Goal: Task Accomplishment & Management: Use online tool/utility

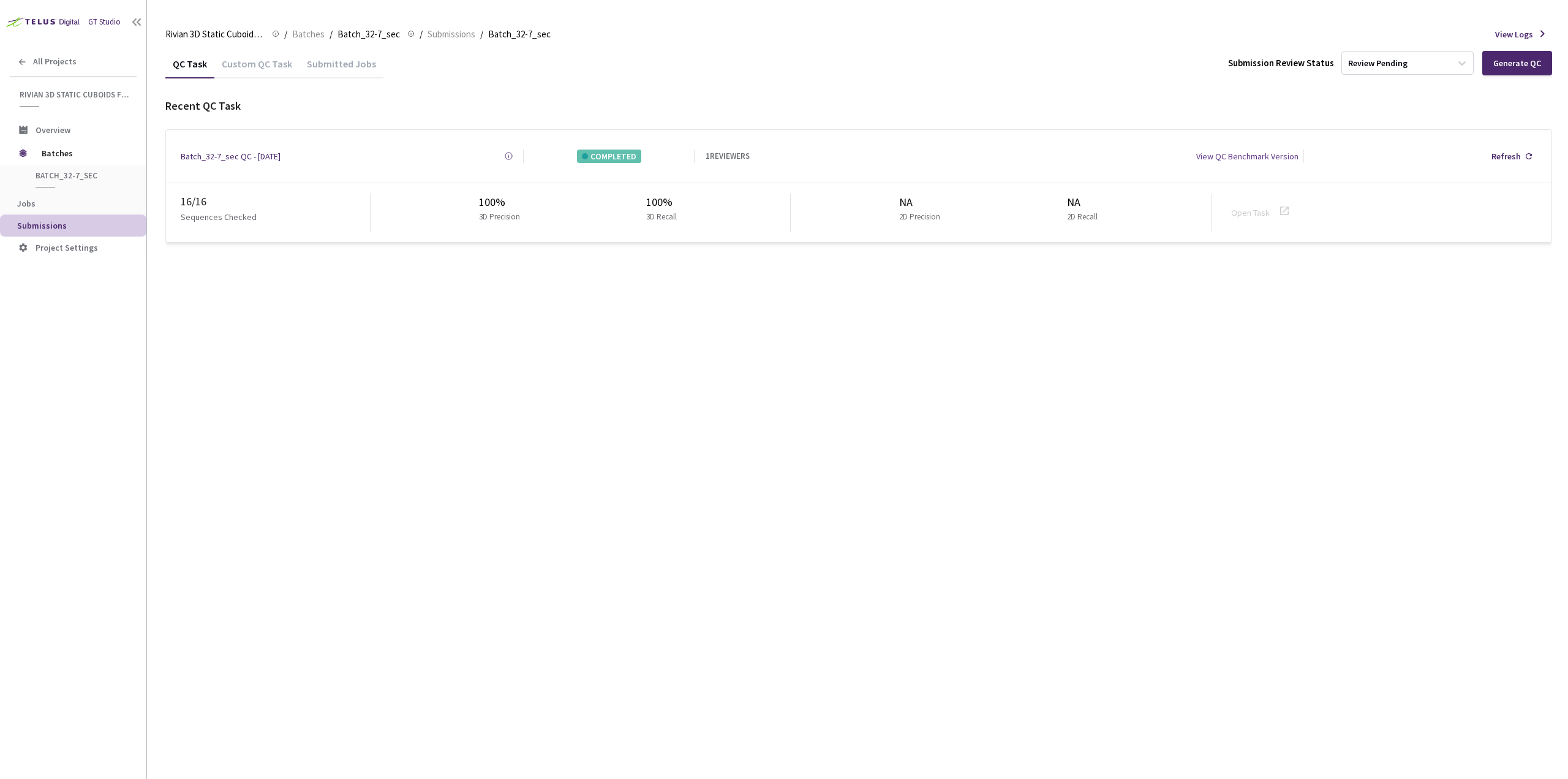
drag, startPoint x: 316, startPoint y: 156, endPoint x: 238, endPoint y: 160, distance: 78.1
click at [238, 160] on div "Batch_32-7_sec QC - [DATE] Created at [DATE] 9:28 AM GMT+2 Created by [PERSON_N…" at bounding box center [858, 156] width 1386 height 52
click at [282, 340] on div "QC Task Custom QC Task Submitted Jobs Submission Review Status Review Pending G…" at bounding box center [858, 413] width 1386 height 729
